Goal: Task Accomplishment & Management: Use online tool/utility

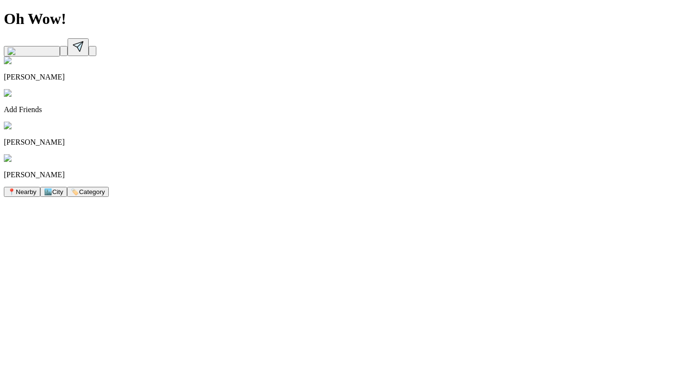
click at [86, 154] on img at bounding box center [45, 158] width 82 height 9
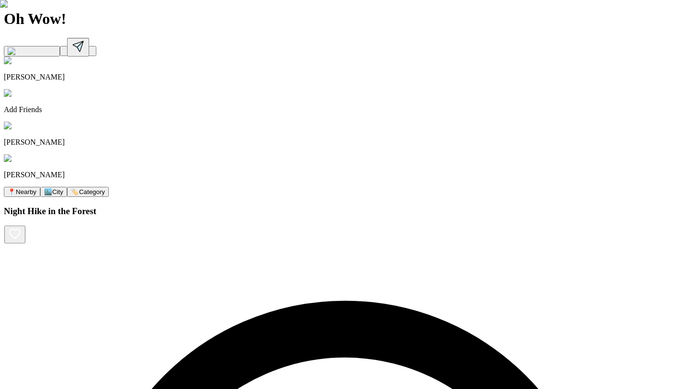
click at [85, 39] on icon at bounding box center [78, 46] width 14 height 14
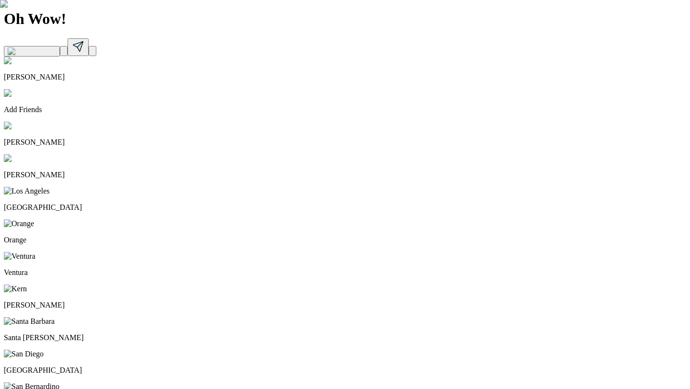
click at [44, 350] on img at bounding box center [24, 354] width 40 height 9
